Goal: Information Seeking & Learning: Check status

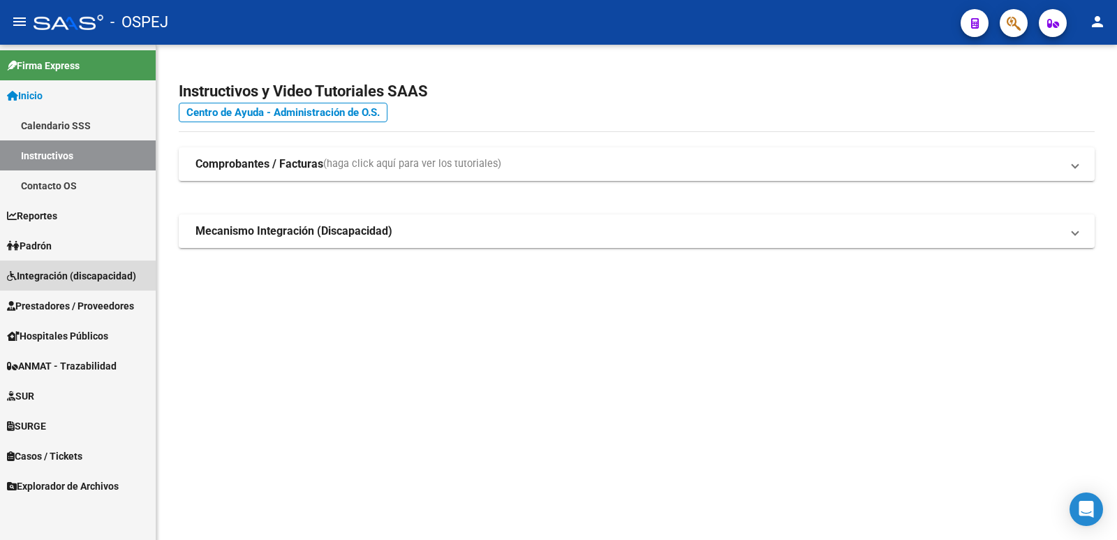
click at [55, 270] on span "Integración (discapacidad)" at bounding box center [71, 275] width 129 height 15
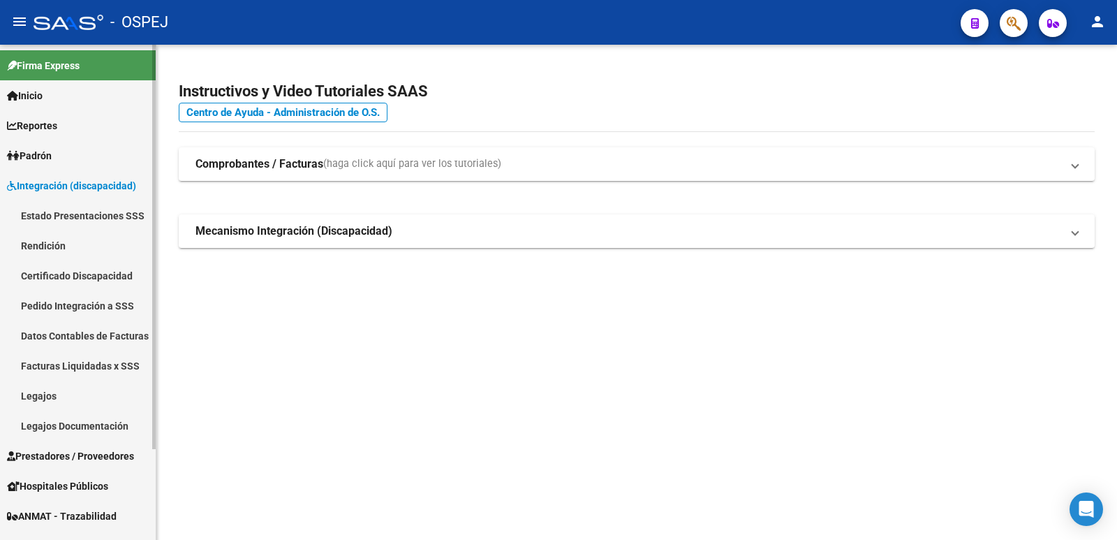
click at [34, 395] on link "Legajos" at bounding box center [78, 395] width 156 height 30
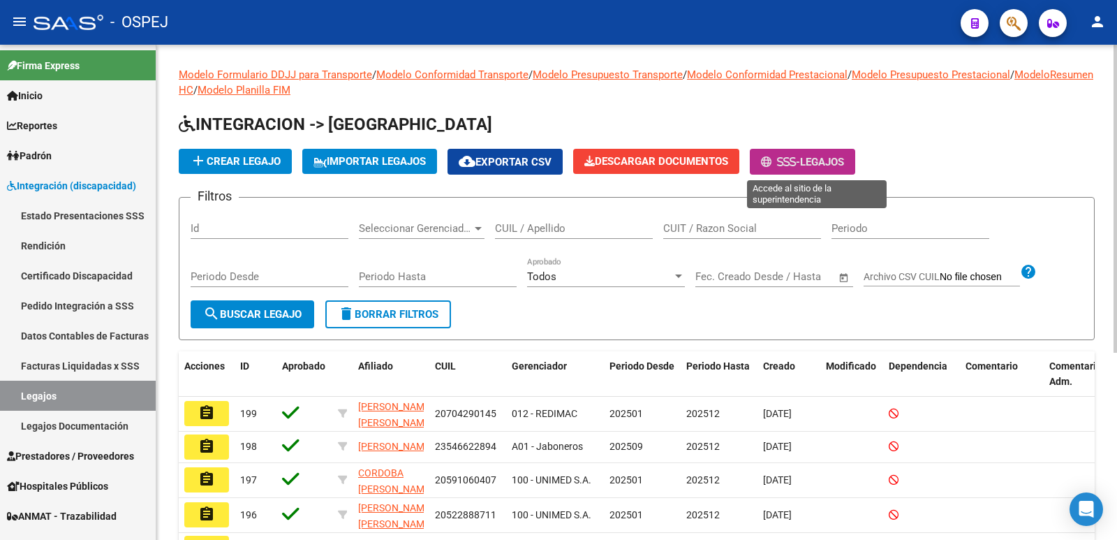
click at [800, 166] on span "-" at bounding box center [780, 162] width 39 height 13
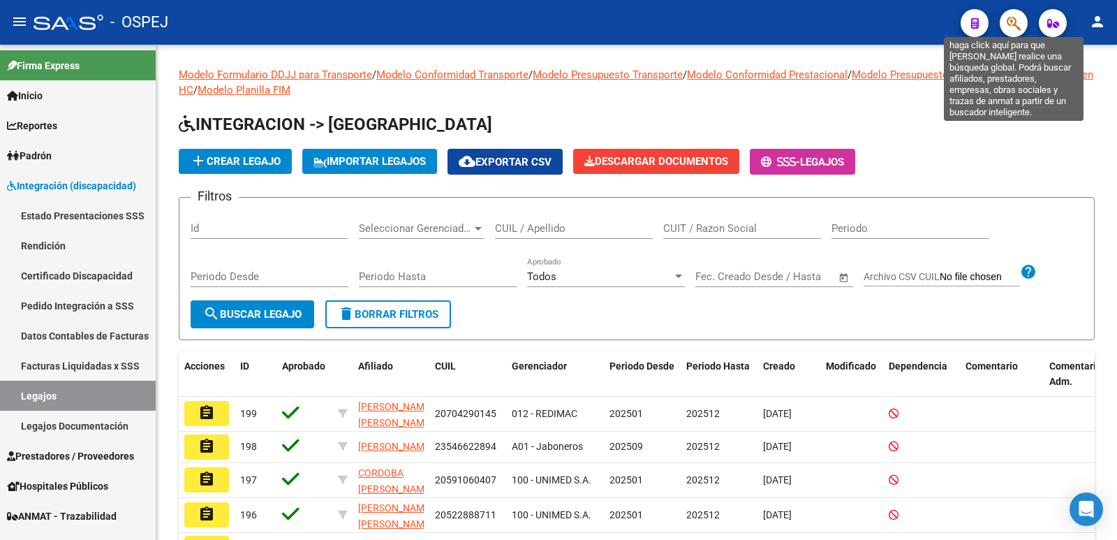
click at [1014, 17] on icon "button" at bounding box center [1014, 23] width 14 height 16
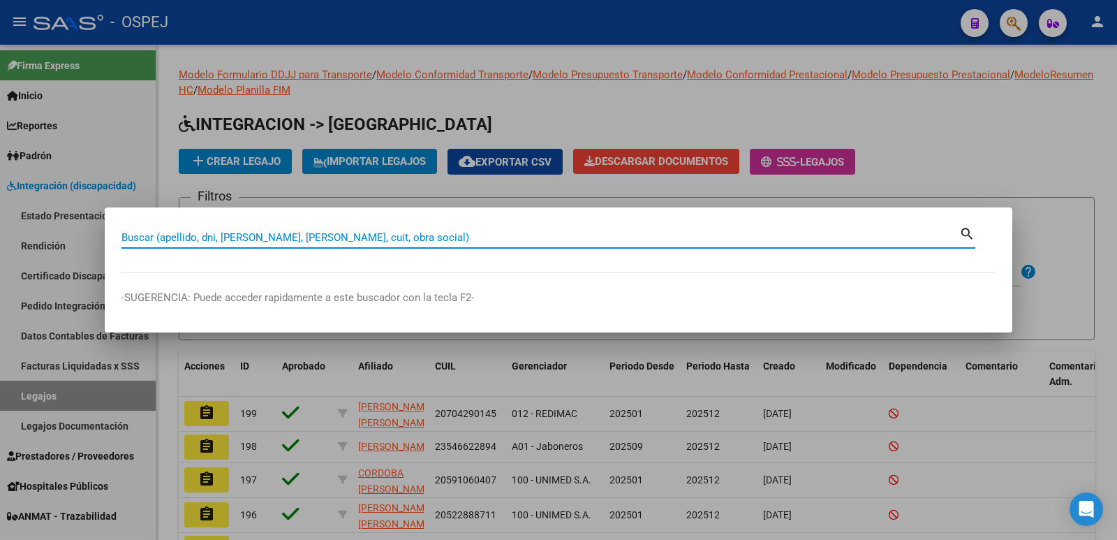
click at [603, 233] on input "Buscar (apellido, dni, [PERSON_NAME], [PERSON_NAME], cuit, obra social)" at bounding box center [540, 237] width 838 height 13
type input "56917895"
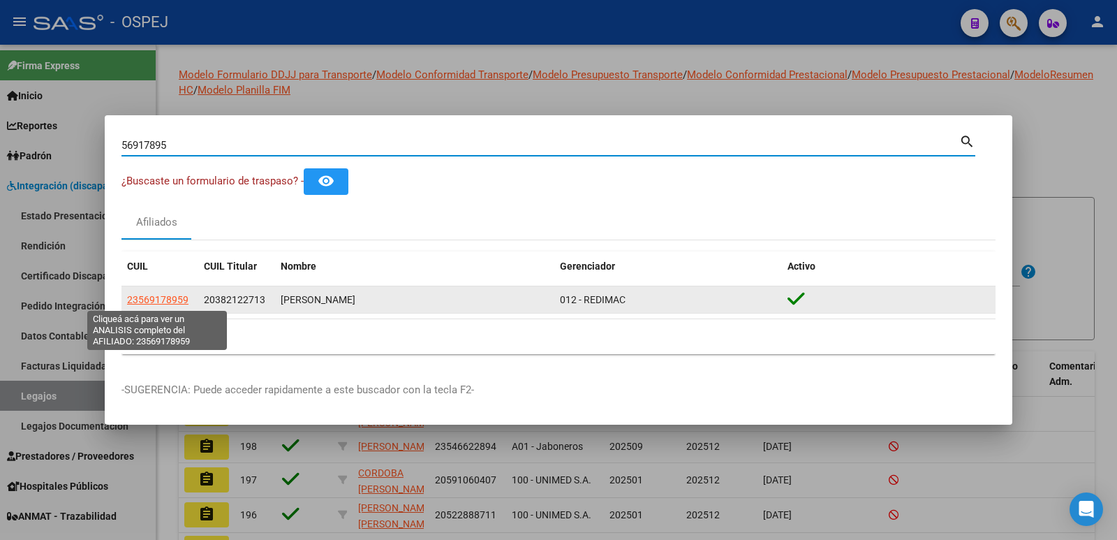
click at [170, 301] on span "23569178959" at bounding box center [157, 299] width 61 height 11
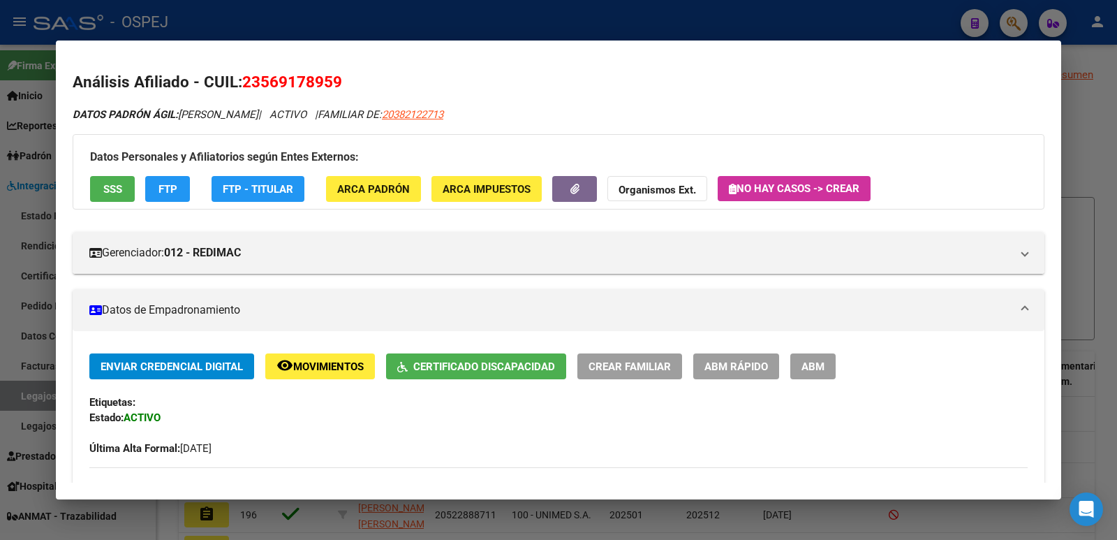
click at [459, 10] on div at bounding box center [558, 270] width 1117 height 540
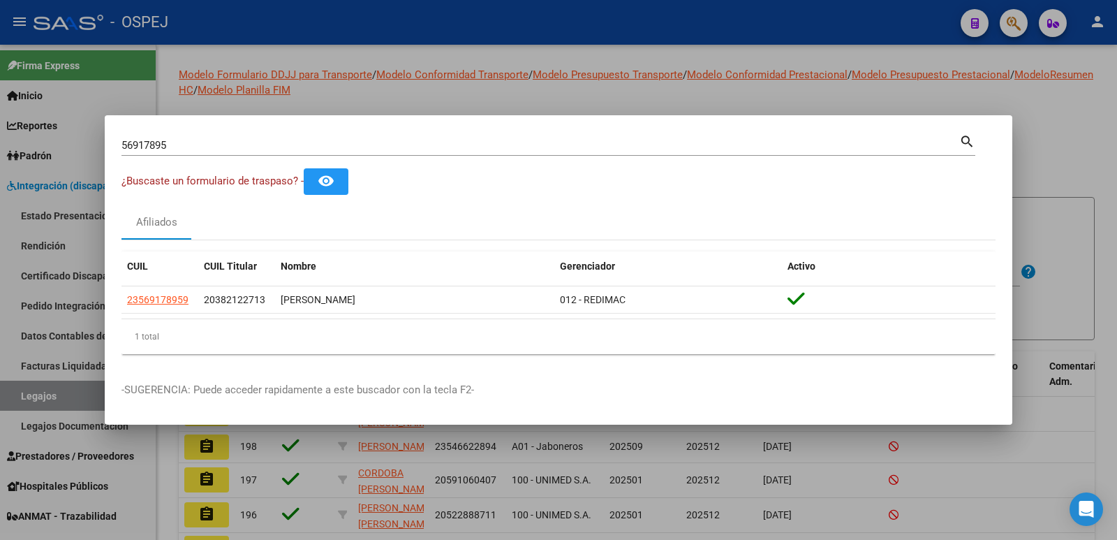
click at [650, 31] on div at bounding box center [558, 270] width 1117 height 540
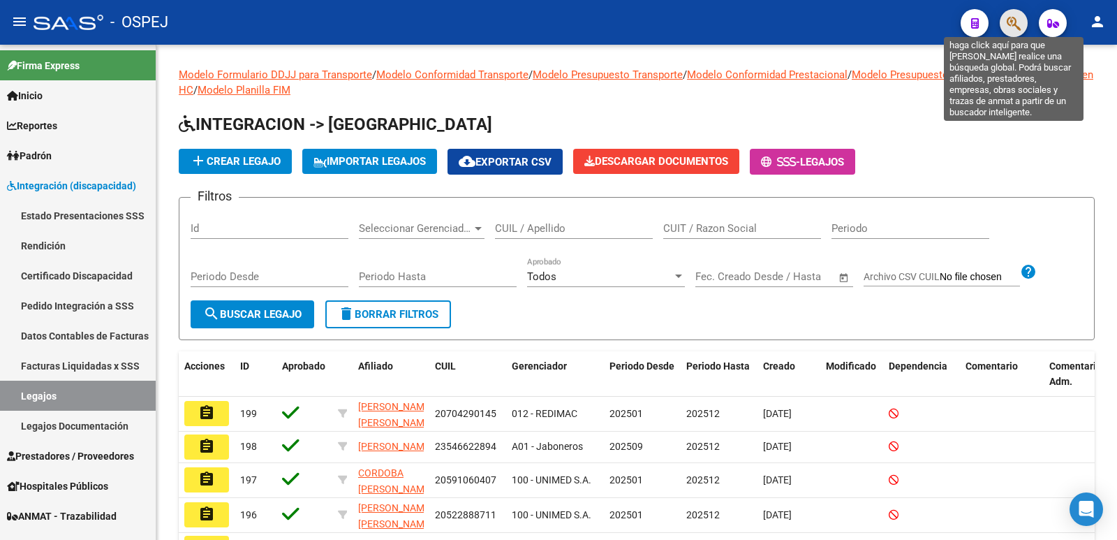
click at [1017, 22] on icon "button" at bounding box center [1014, 23] width 14 height 16
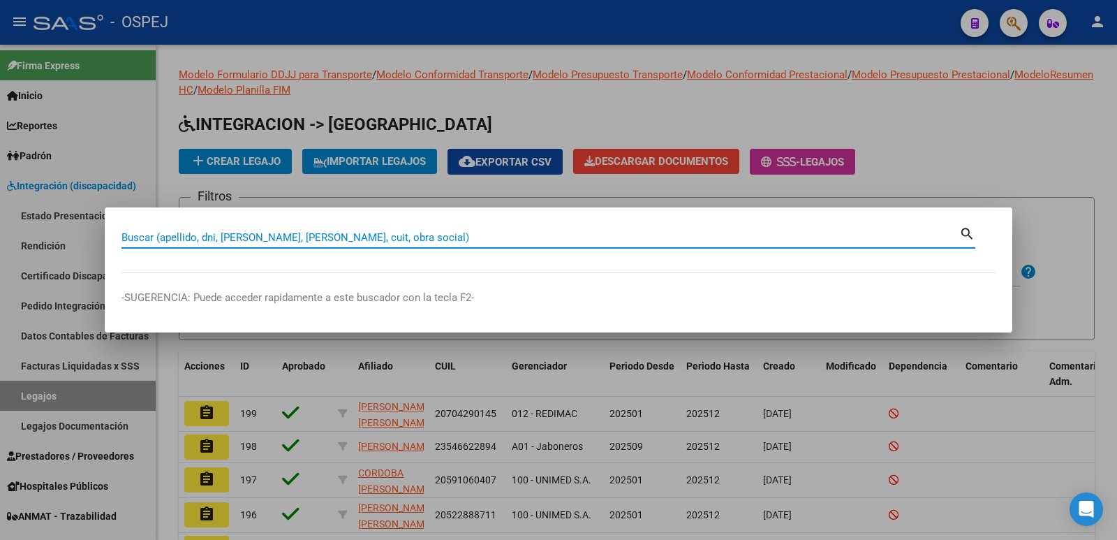
click at [340, 236] on input "Buscar (apellido, dni, [PERSON_NAME], [PERSON_NAME], cuit, obra social)" at bounding box center [540, 237] width 838 height 13
type input "38986582"
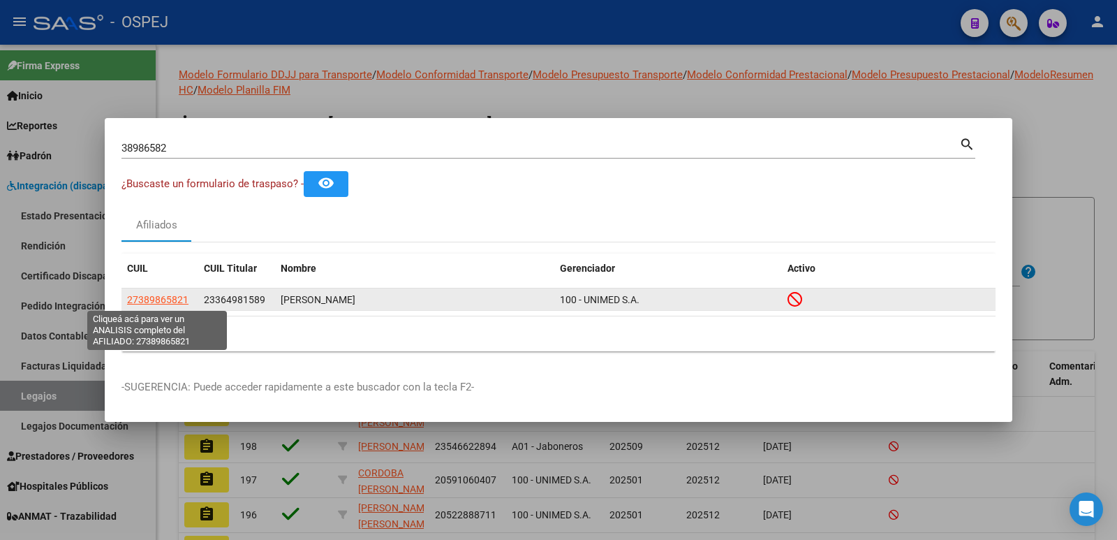
click at [159, 299] on span "27389865821" at bounding box center [157, 299] width 61 height 11
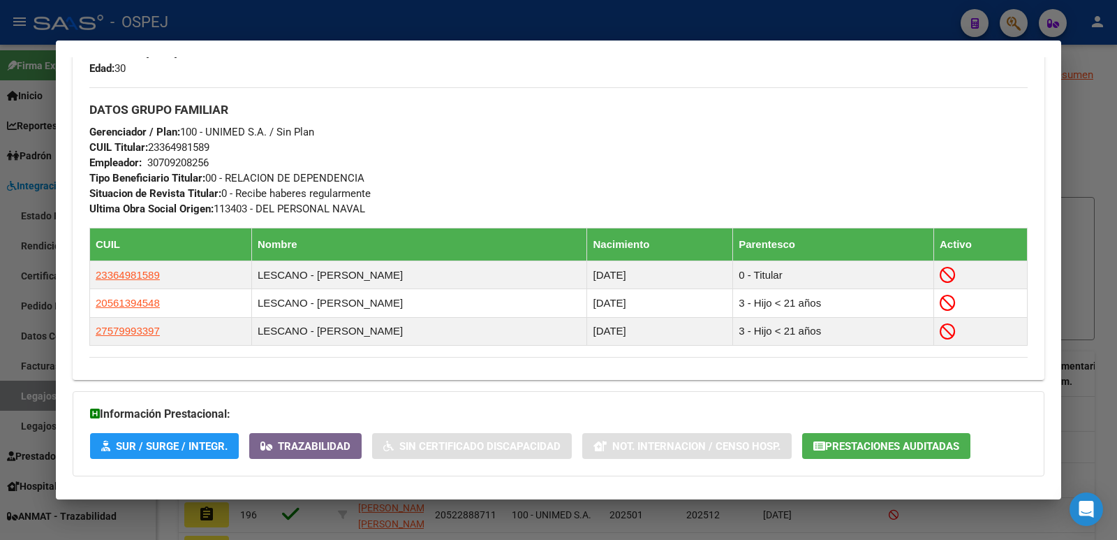
scroll to position [698, 0]
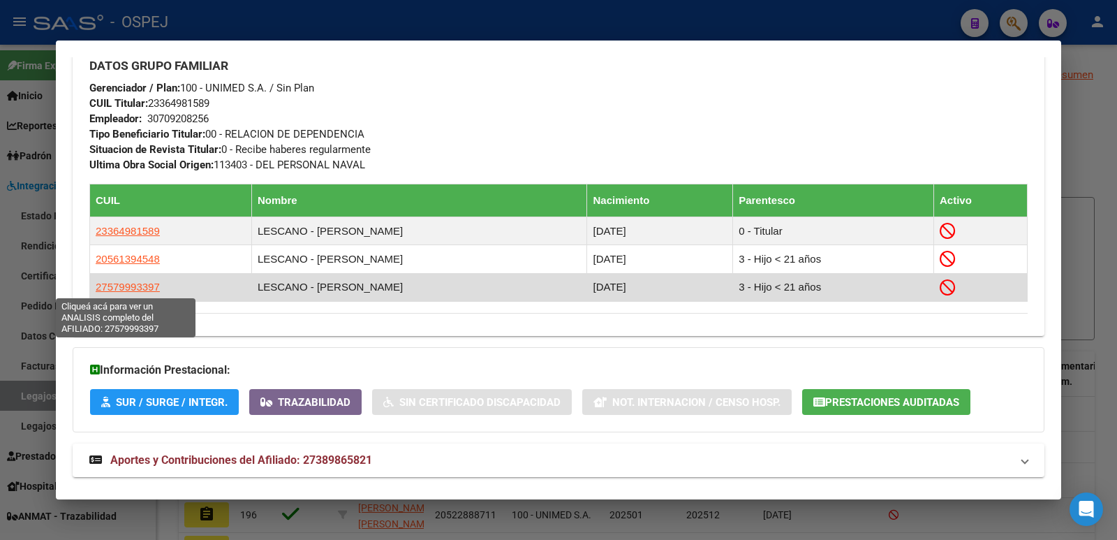
click at [130, 287] on span "27579993397" at bounding box center [128, 287] width 64 height 12
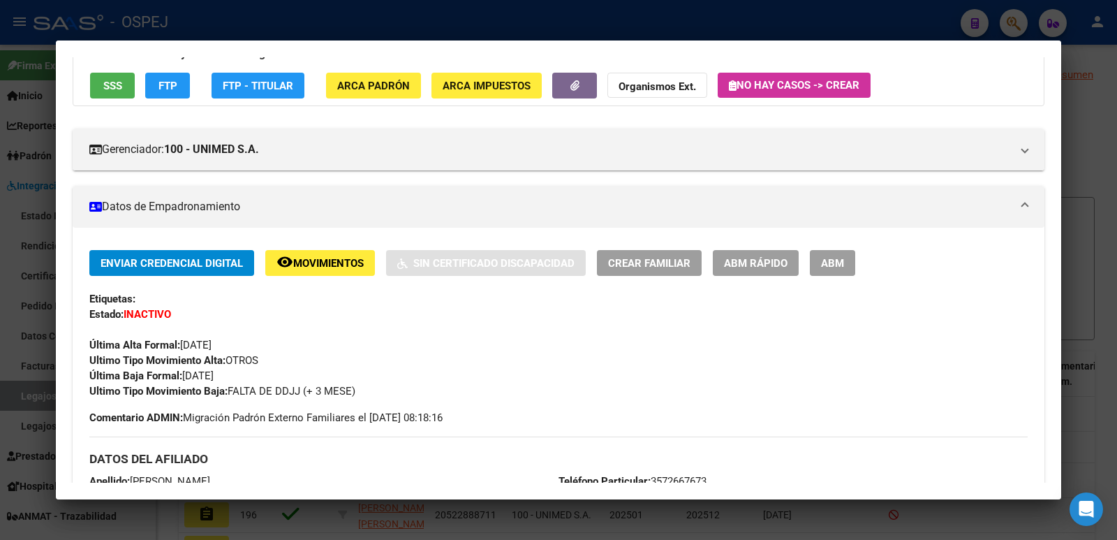
scroll to position [0, 0]
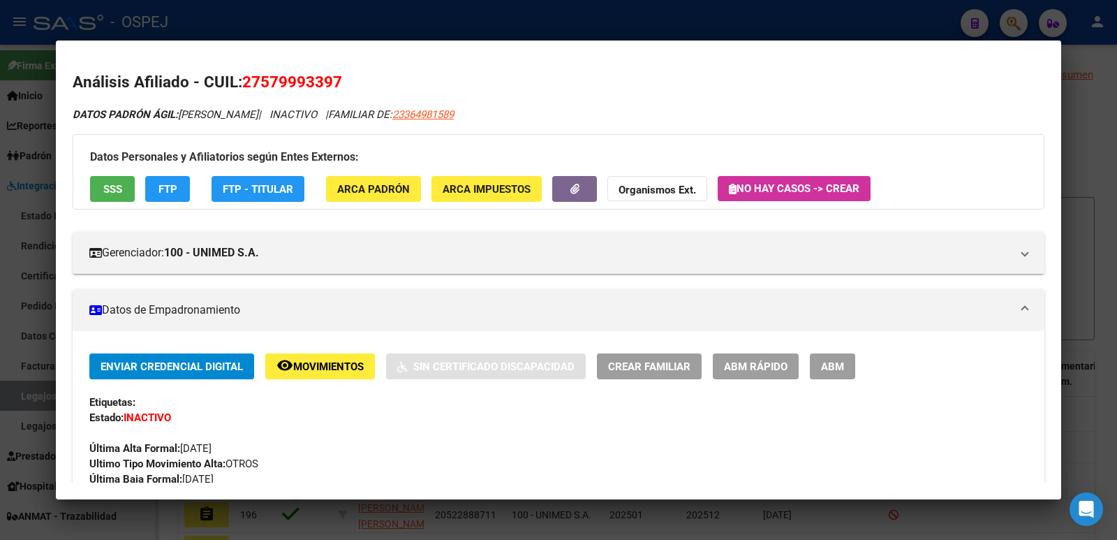
click at [287, 24] on div at bounding box center [558, 270] width 1117 height 540
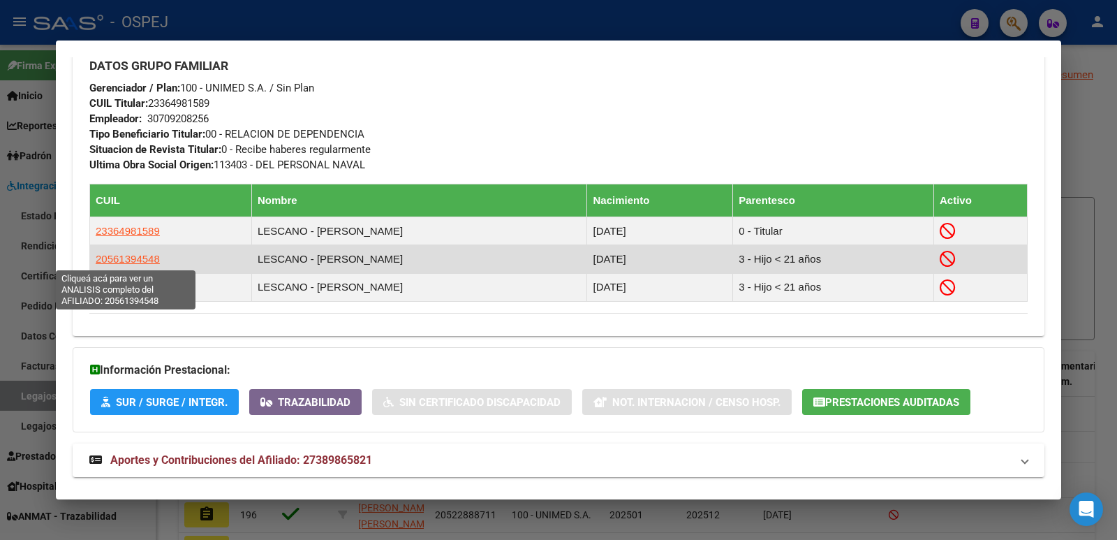
click at [148, 253] on span "20561394548" at bounding box center [128, 259] width 64 height 12
type textarea "20561394548"
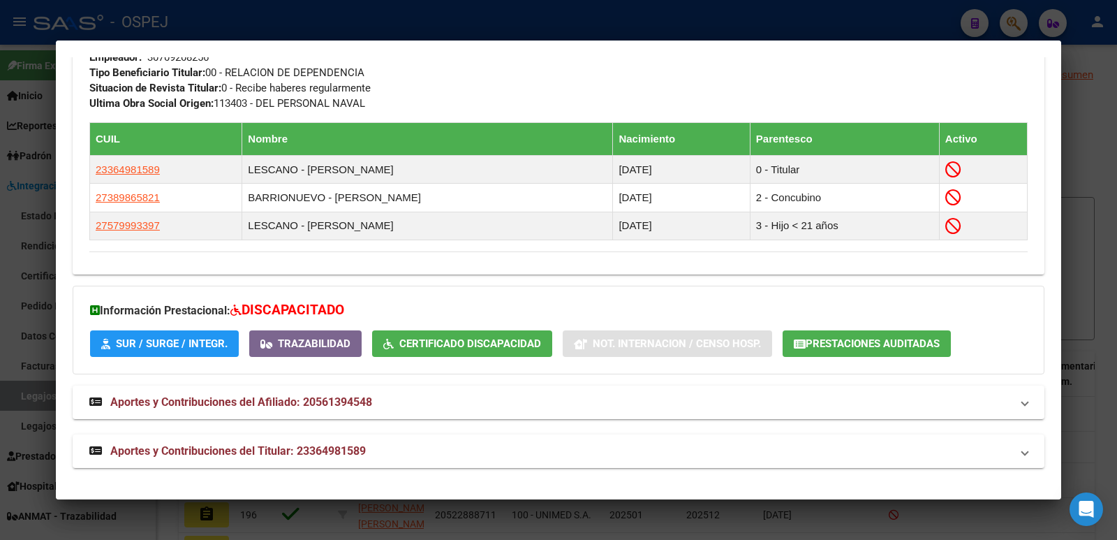
scroll to position [761, 0]
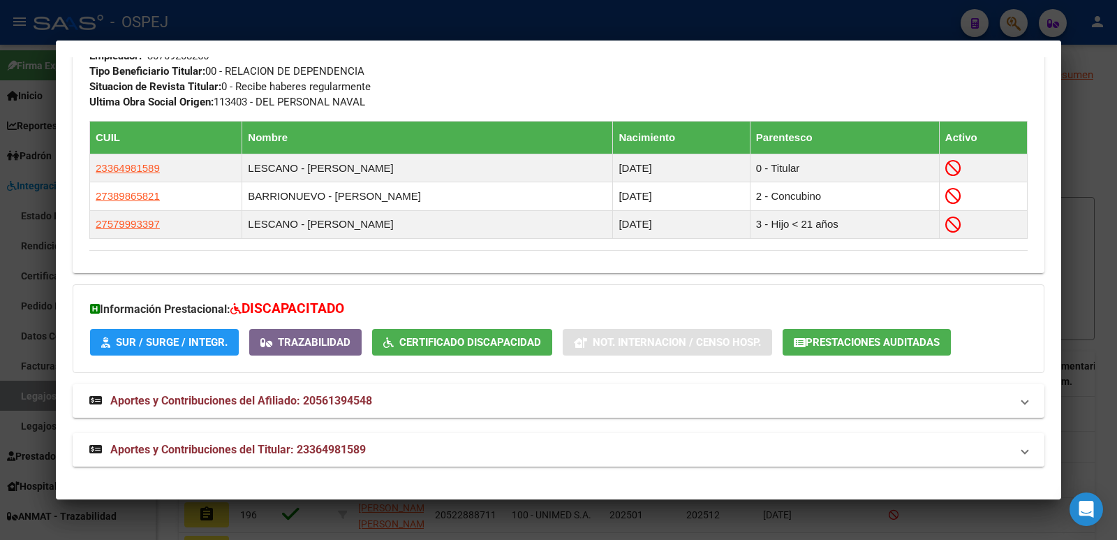
click at [330, 450] on span "Aportes y Contribuciones del Titular: 23364981589" at bounding box center [237, 449] width 255 height 13
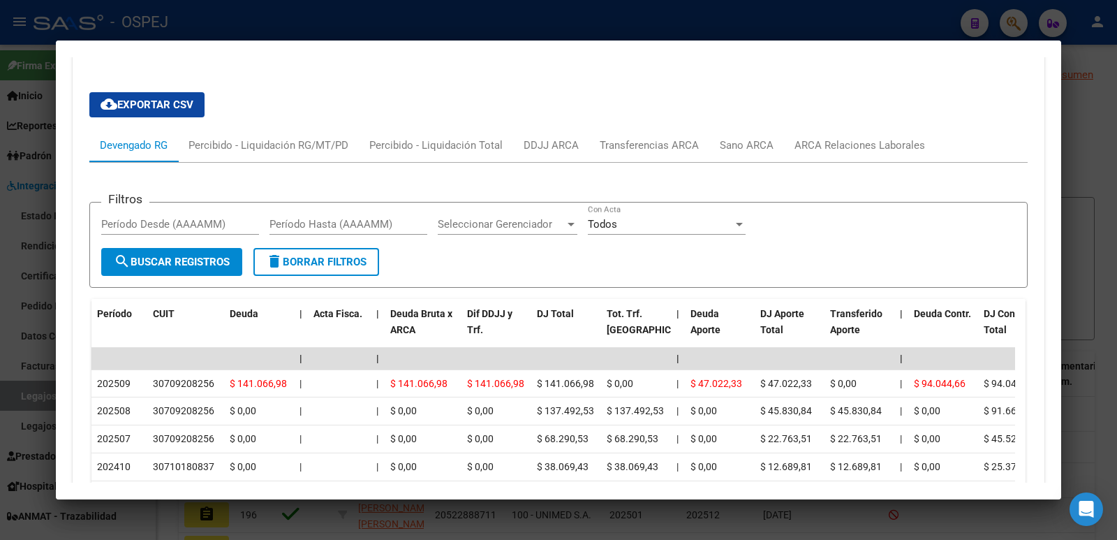
scroll to position [1249, 0]
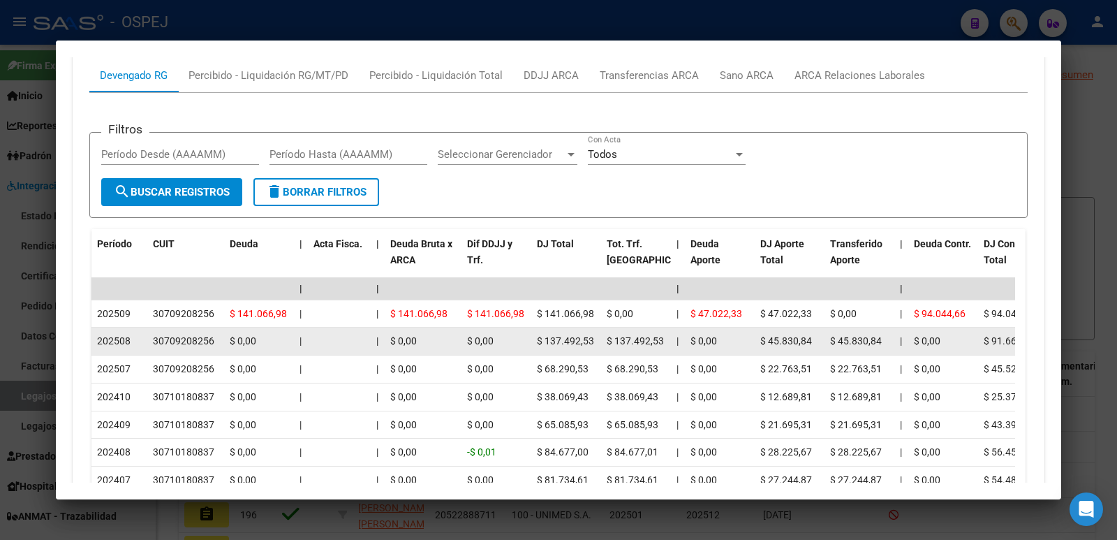
click at [151, 341] on datatable-body-cell "30709208256" at bounding box center [185, 340] width 77 height 27
drag, startPoint x: 154, startPoint y: 340, endPoint x: 211, endPoint y: 341, distance: 57.2
click at [211, 341] on div "30709208256" at bounding box center [183, 341] width 61 height 16
click at [196, 341] on div "30709208256" at bounding box center [183, 341] width 61 height 16
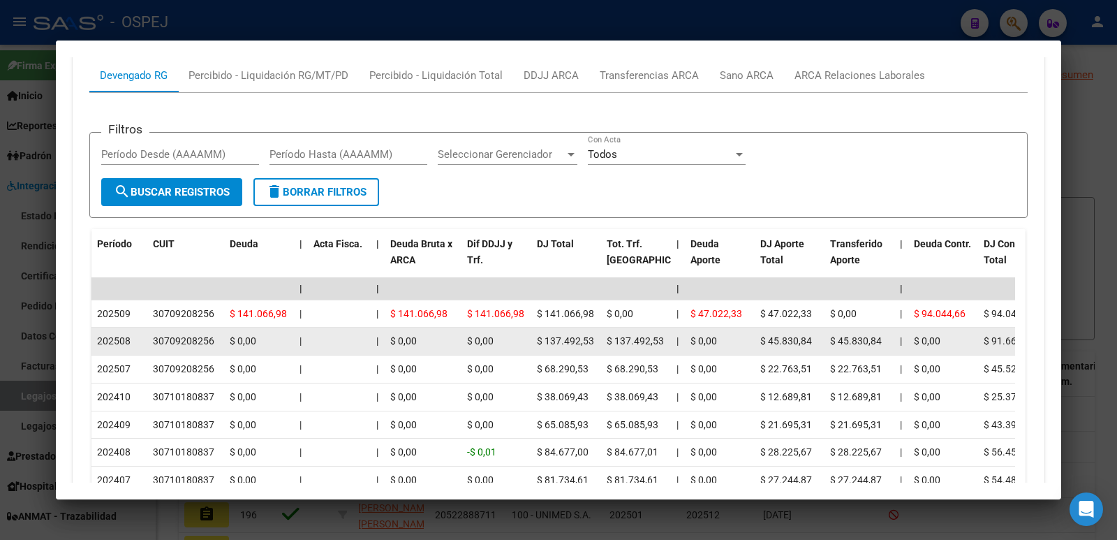
drag, startPoint x: 196, startPoint y: 341, endPoint x: 170, endPoint y: 339, distance: 26.6
click at [170, 339] on div "30709208256" at bounding box center [183, 341] width 61 height 16
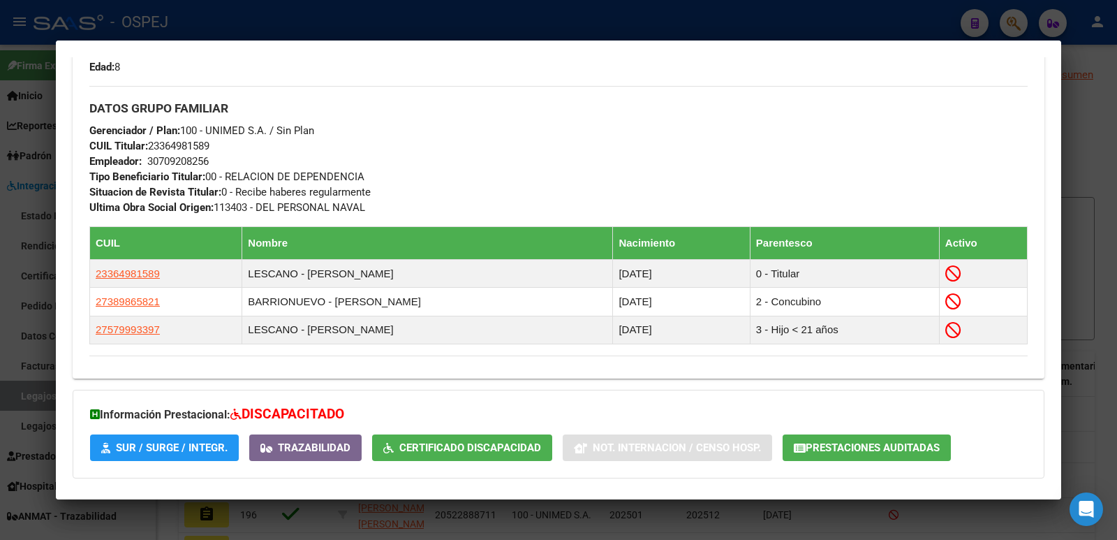
scroll to position [691, 0]
